Goal: Information Seeking & Learning: Learn about a topic

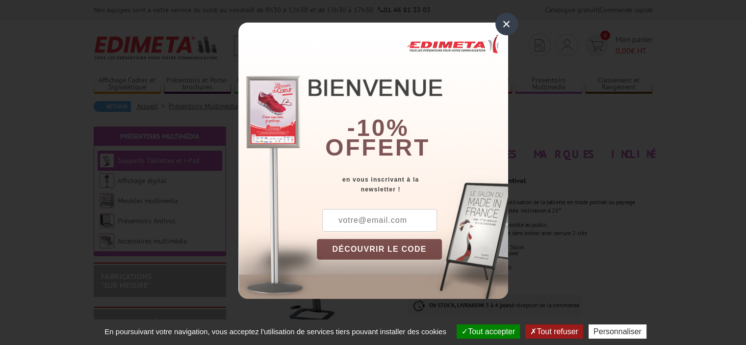
click at [506, 21] on div "×" at bounding box center [506, 24] width 23 height 23
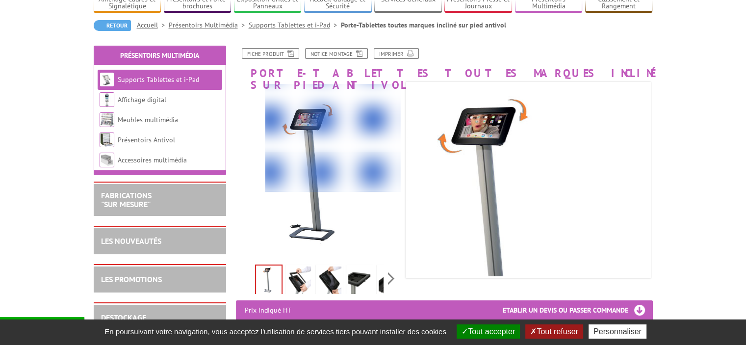
scroll to position [98, 0]
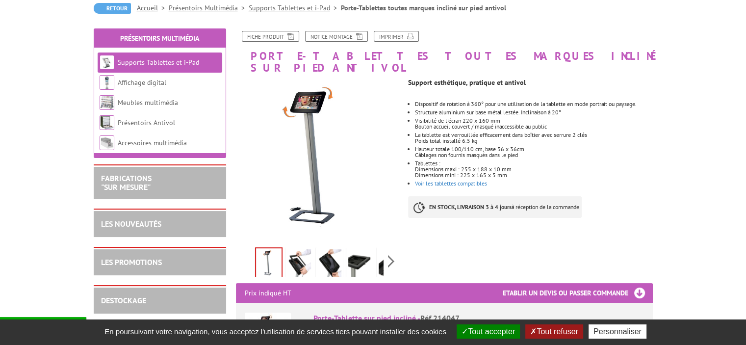
click at [299, 251] on img at bounding box center [299, 264] width 24 height 30
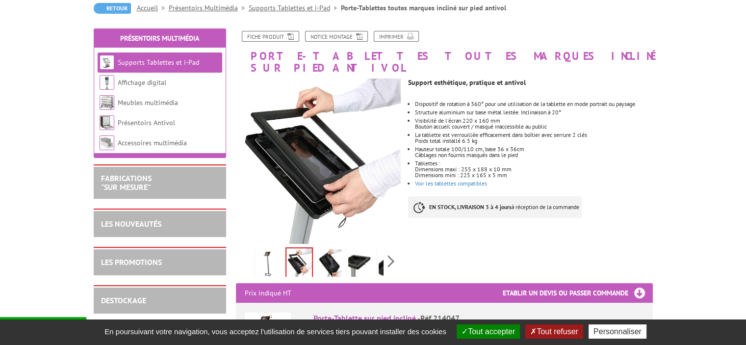
click at [325, 257] on img at bounding box center [330, 264] width 24 height 30
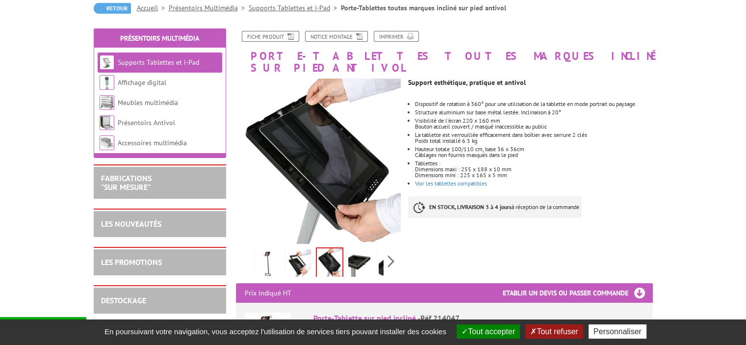
click at [356, 252] on img at bounding box center [360, 264] width 24 height 30
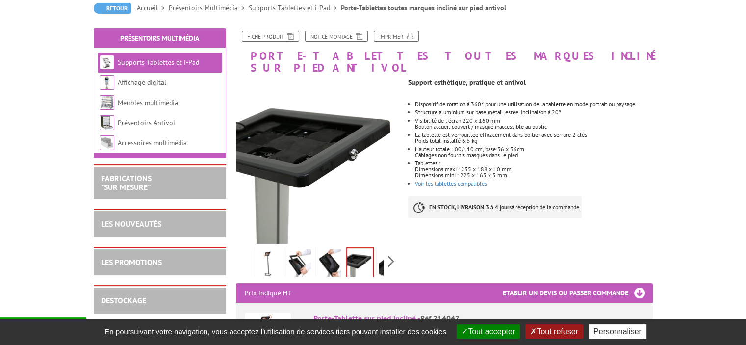
click at [381, 256] on img at bounding box center [391, 264] width 24 height 30
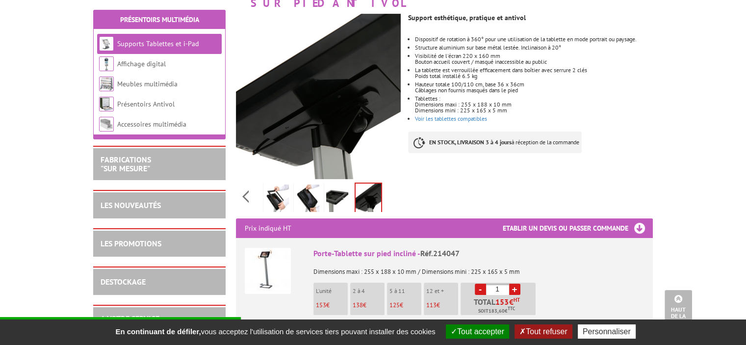
scroll to position [147, 0]
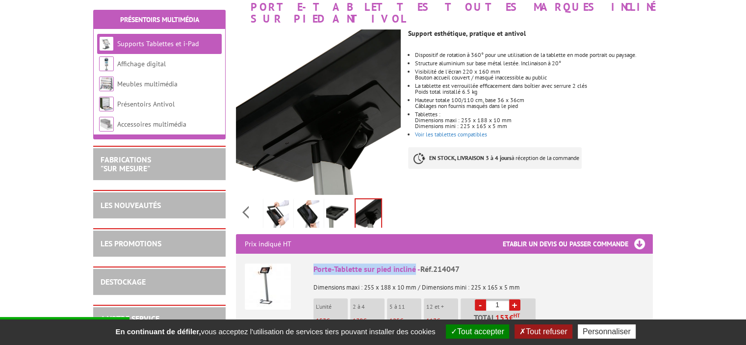
drag, startPoint x: 412, startPoint y: 256, endPoint x: 308, endPoint y: 252, distance: 104.1
click at [308, 254] on li "Porte-Tablette sur pied incliné - Réf.214047 Dimensions maxi : 255 x 188 x 10 m…" at bounding box center [444, 305] width 399 height 103
copy div "Porte-Tablette sur pied incliné"
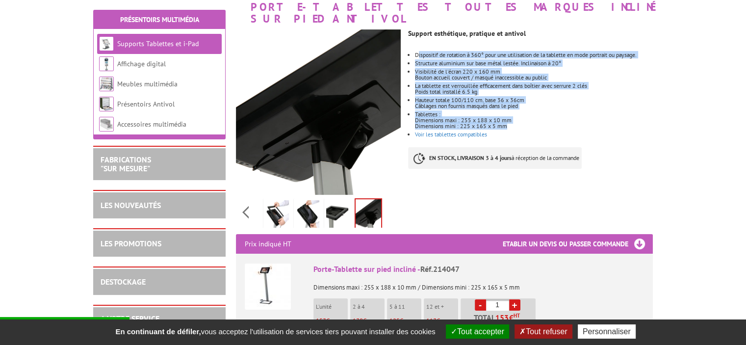
drag, startPoint x: 418, startPoint y: 42, endPoint x: 530, endPoint y: 112, distance: 132.7
click at [530, 112] on ul "Dispositif de rotation à 360° pour une utilisation de la tablette en mode portr…" at bounding box center [530, 94] width 244 height 85
copy ul "ispositif de rotation à 360° pour une utilisation de la tablette en mode portra…"
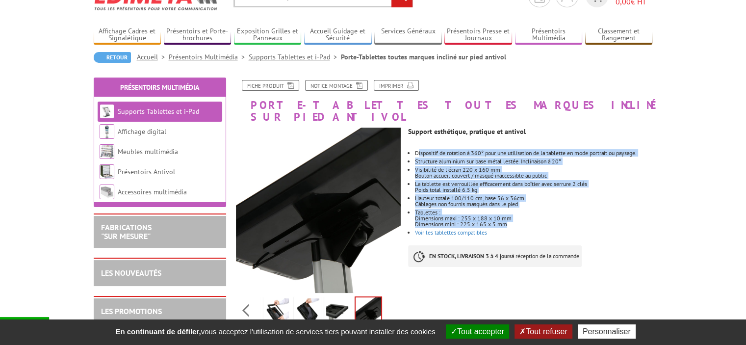
scroll to position [98, 0]
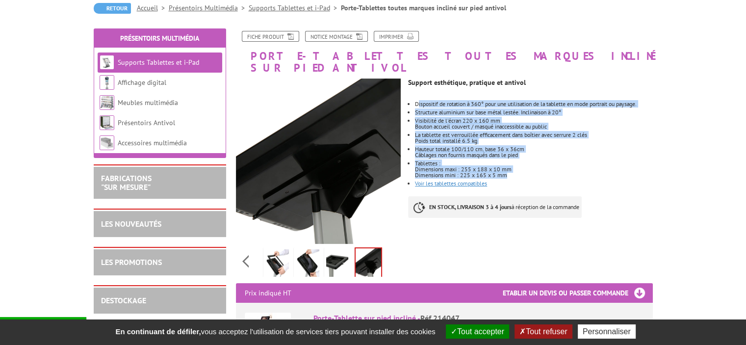
click at [461, 179] on link "Voir les tablettes compatibles" at bounding box center [451, 182] width 72 height 7
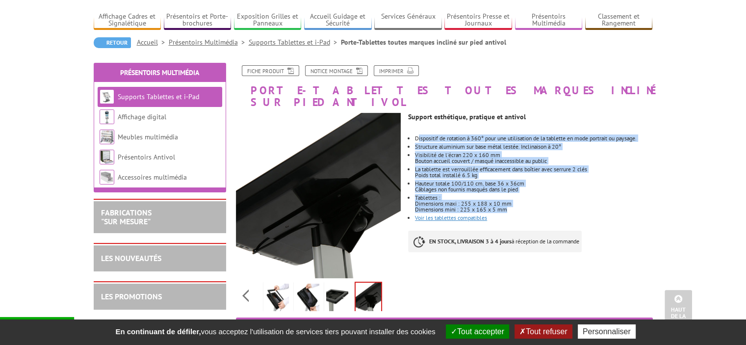
scroll to position [0, 0]
